Goal: Information Seeking & Learning: Learn about a topic

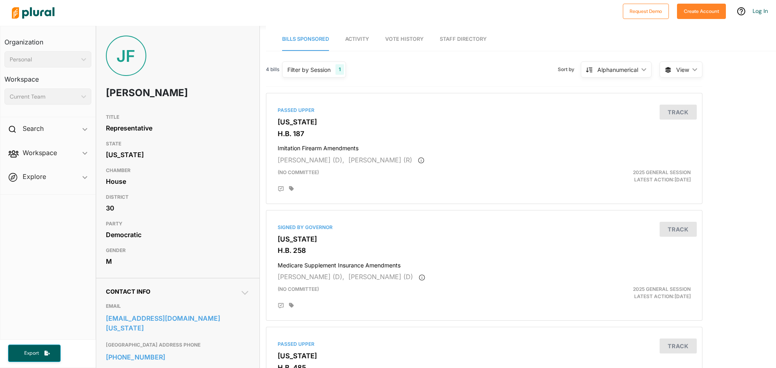
drag, startPoint x: 299, startPoint y: 130, endPoint x: 493, endPoint y: 71, distance: 202.4
click at [493, 71] on div "4 bills Filter by Session 1 Filter by Session close Current Sessions [US_STATE]…" at bounding box center [484, 73] width 437 height 28
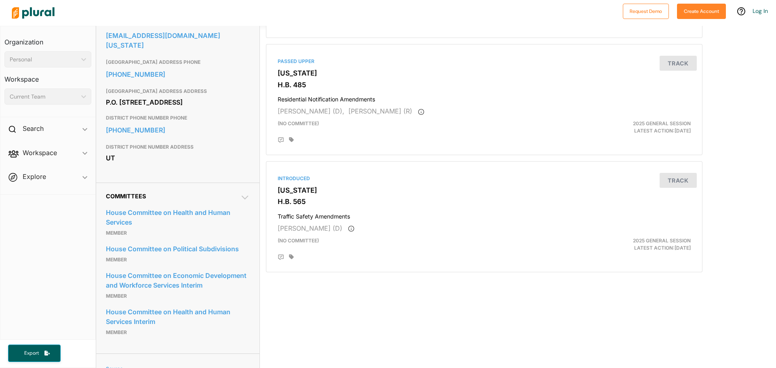
scroll to position [323, 0]
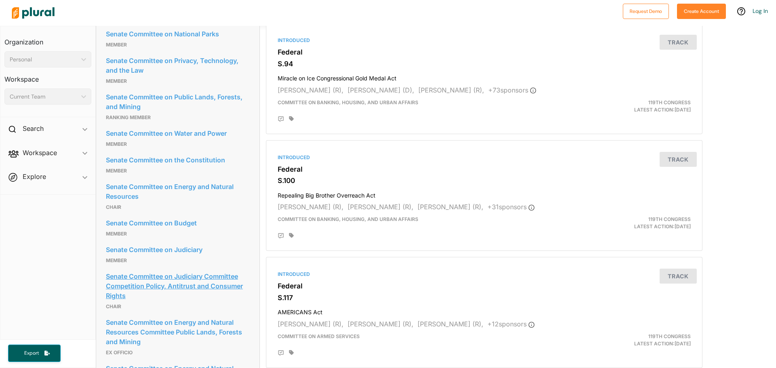
scroll to position [849, 0]
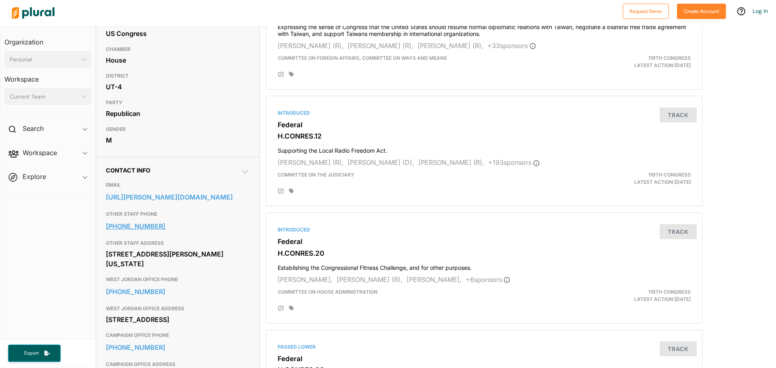
scroll to position [162, 0]
